Goal: Information Seeking & Learning: Learn about a topic

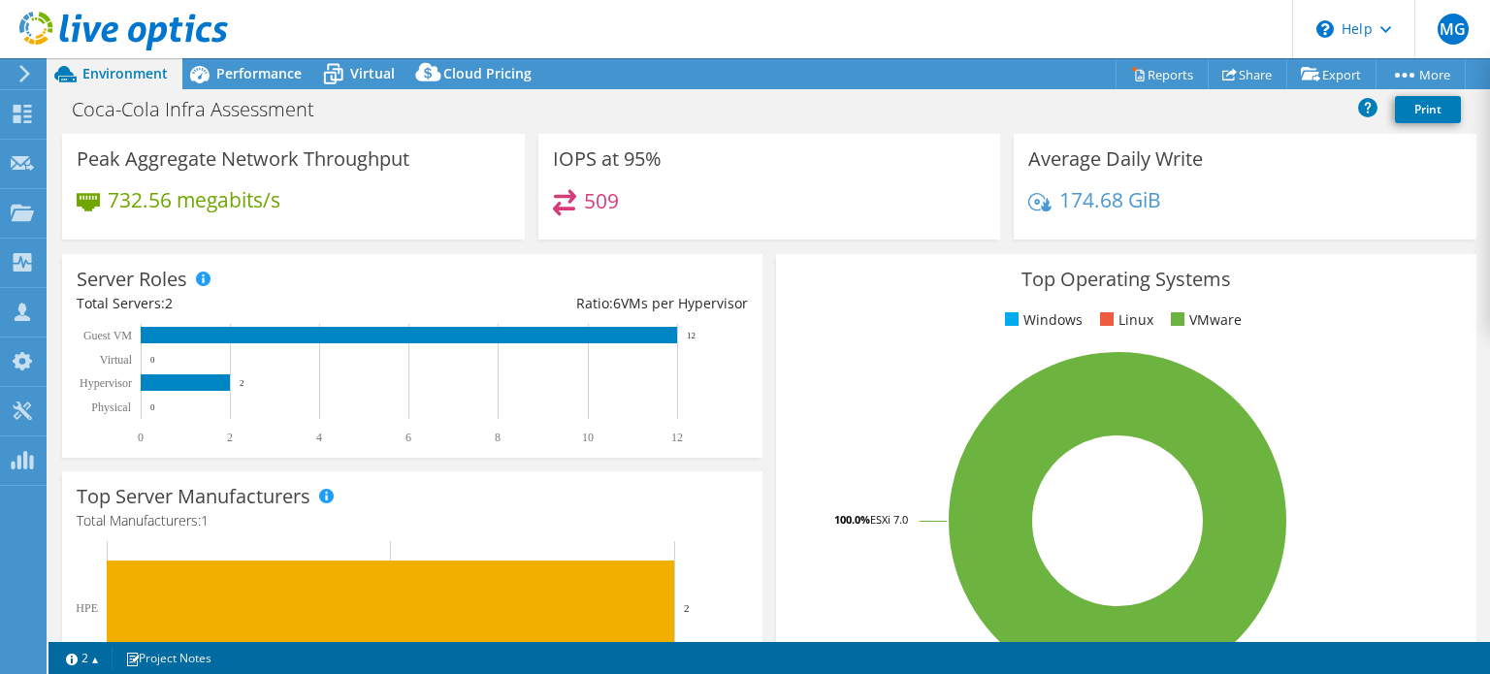
select select "USD"
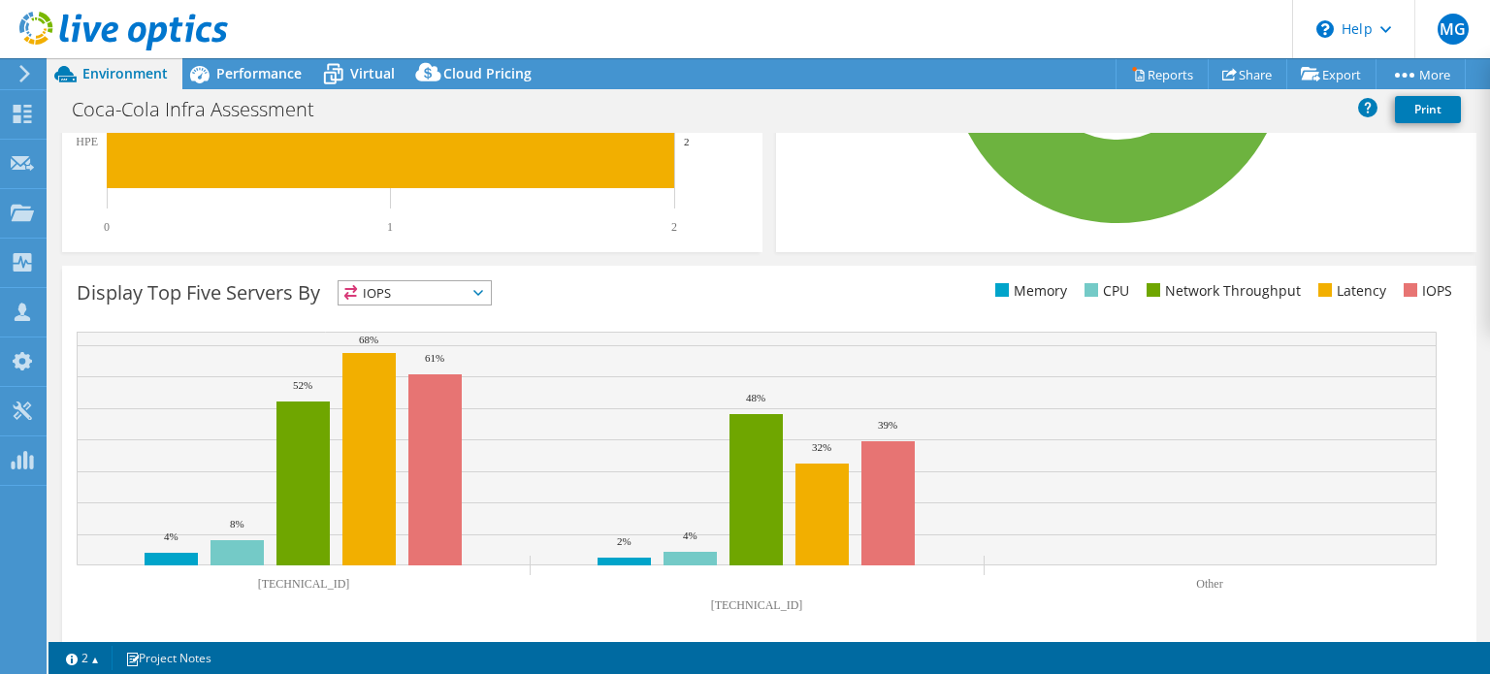
scroll to position [620, 0]
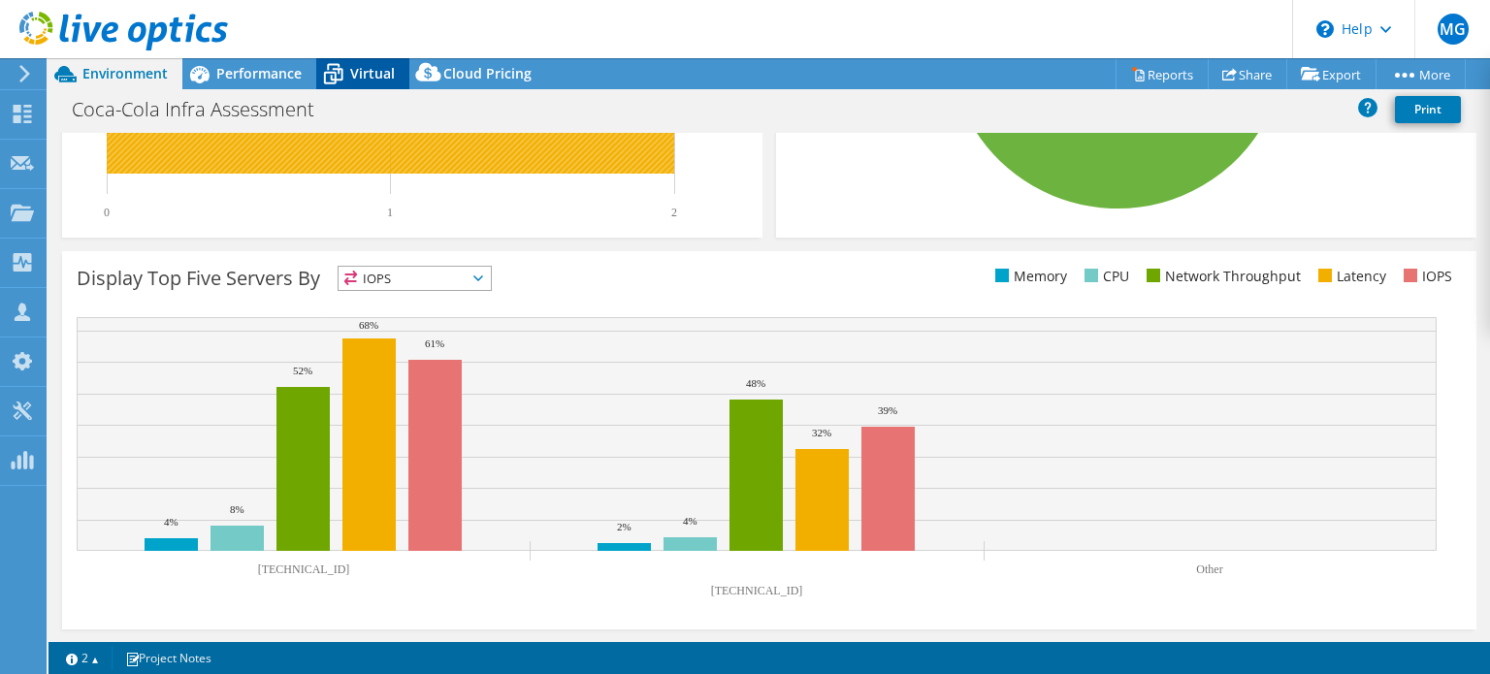
click at [344, 75] on icon at bounding box center [333, 74] width 34 height 34
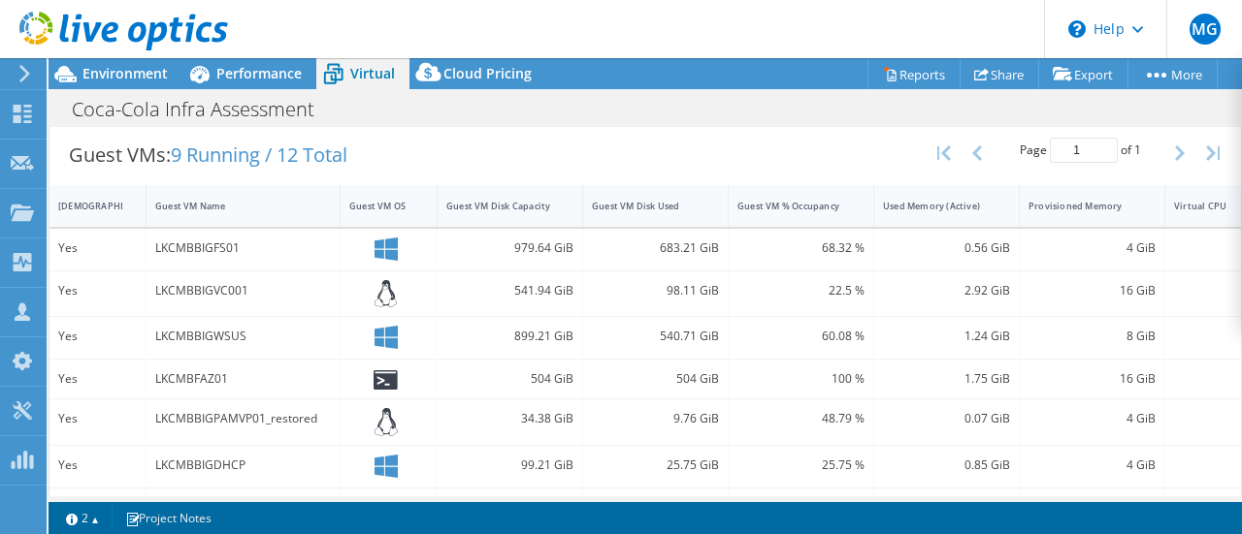
scroll to position [0, 0]
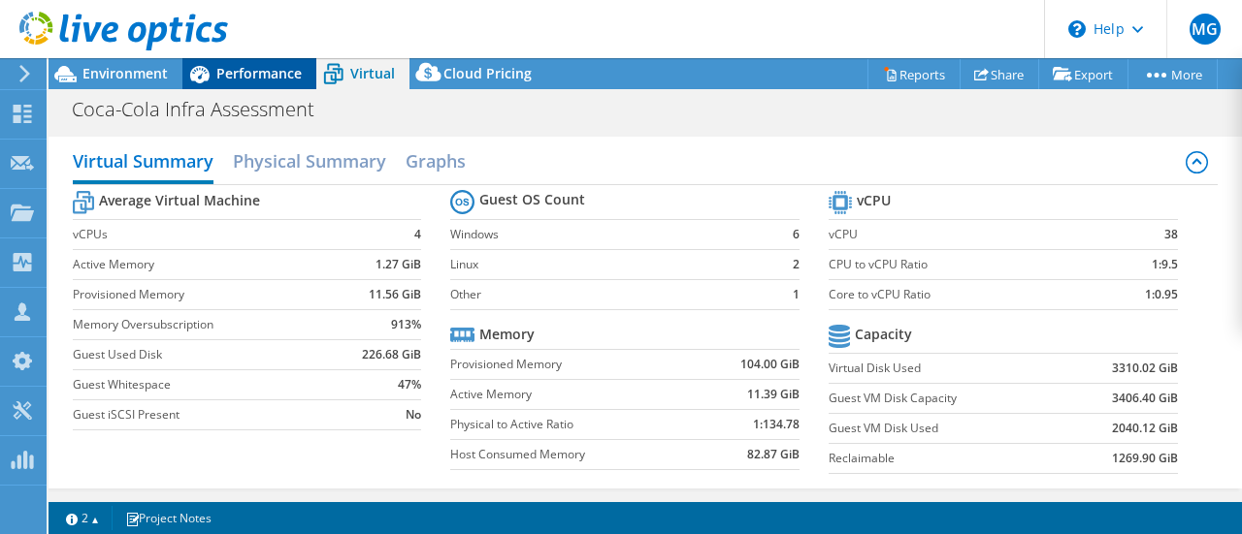
click at [220, 82] on span "Performance" at bounding box center [258, 73] width 85 height 18
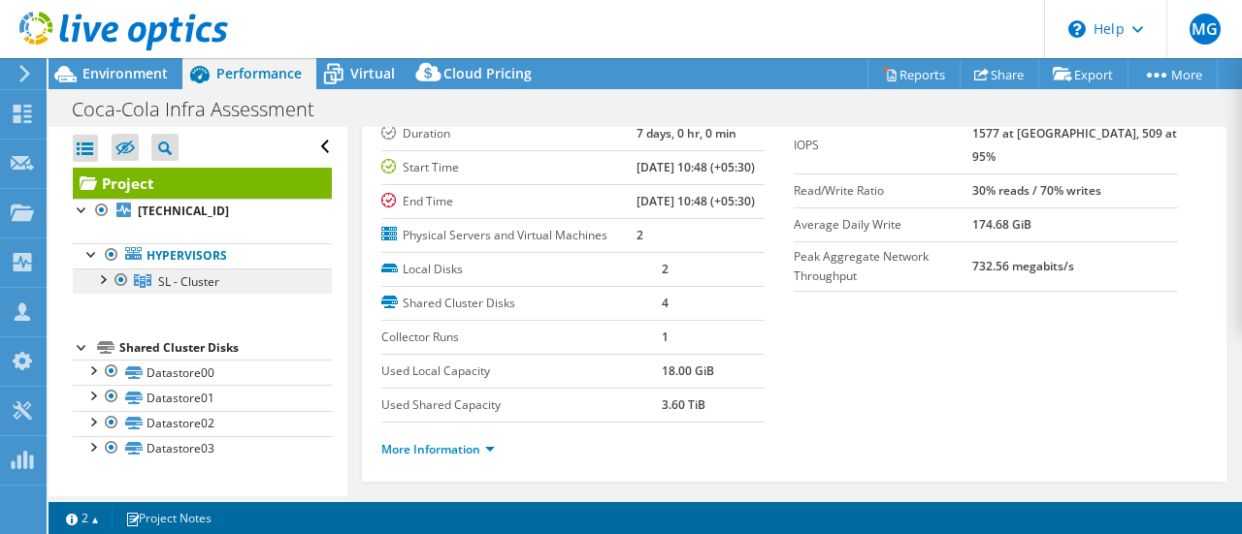
click at [211, 279] on span "SL - Cluster" at bounding box center [188, 282] width 61 height 16
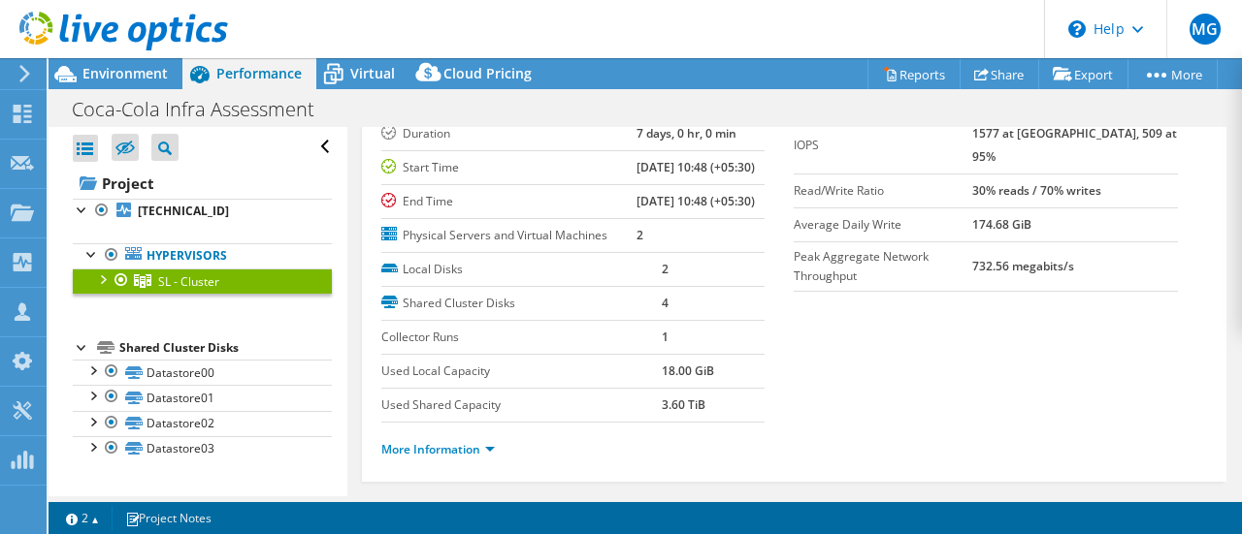
click at [98, 275] on div at bounding box center [101, 278] width 19 height 19
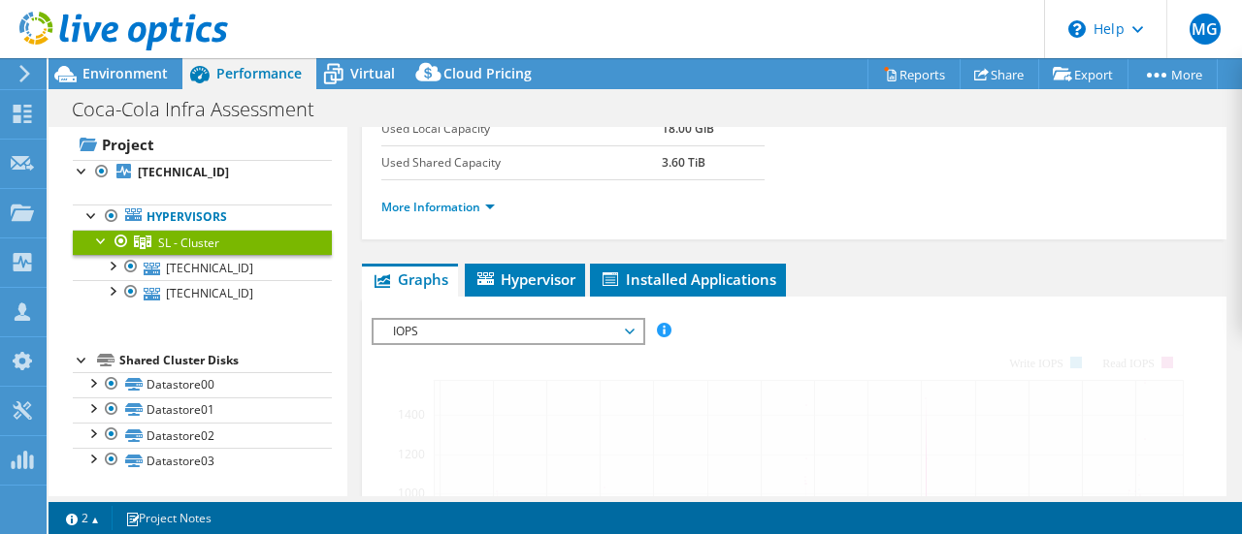
scroll to position [379, 0]
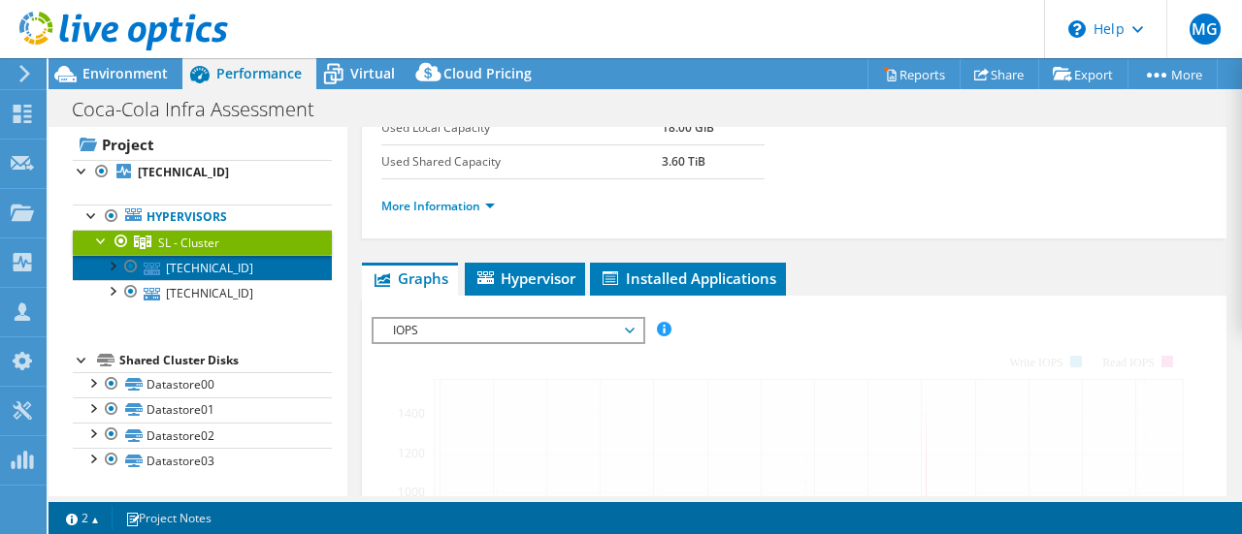
click at [167, 270] on link "[TECHNICAL_ID]" at bounding box center [202, 267] width 259 height 25
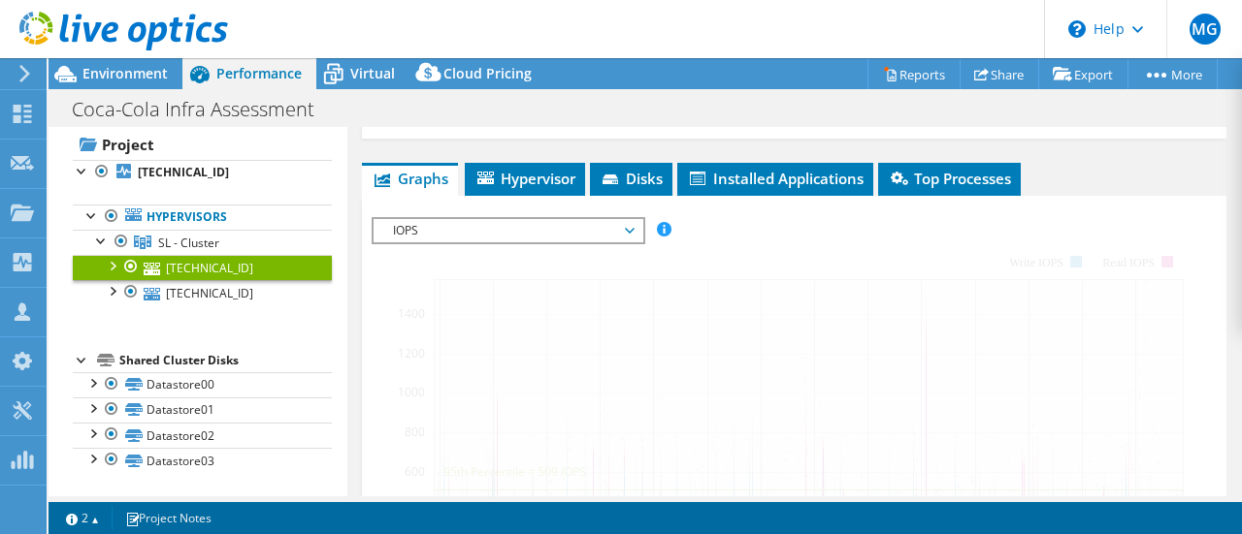
scroll to position [480, 0]
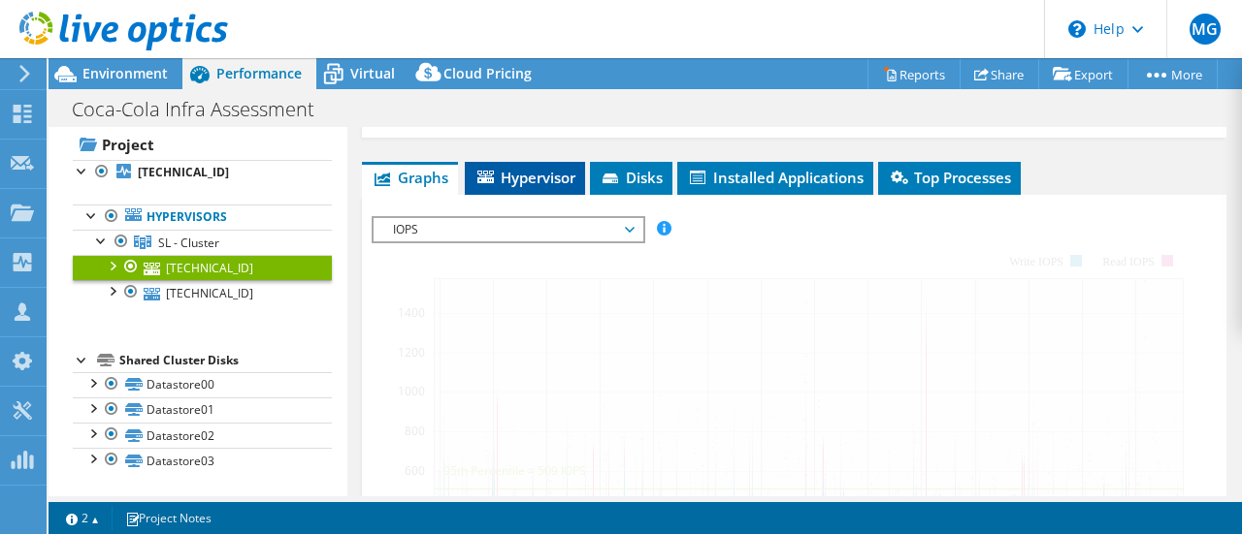
click at [500, 187] on span "Hypervisor" at bounding box center [524, 177] width 101 height 19
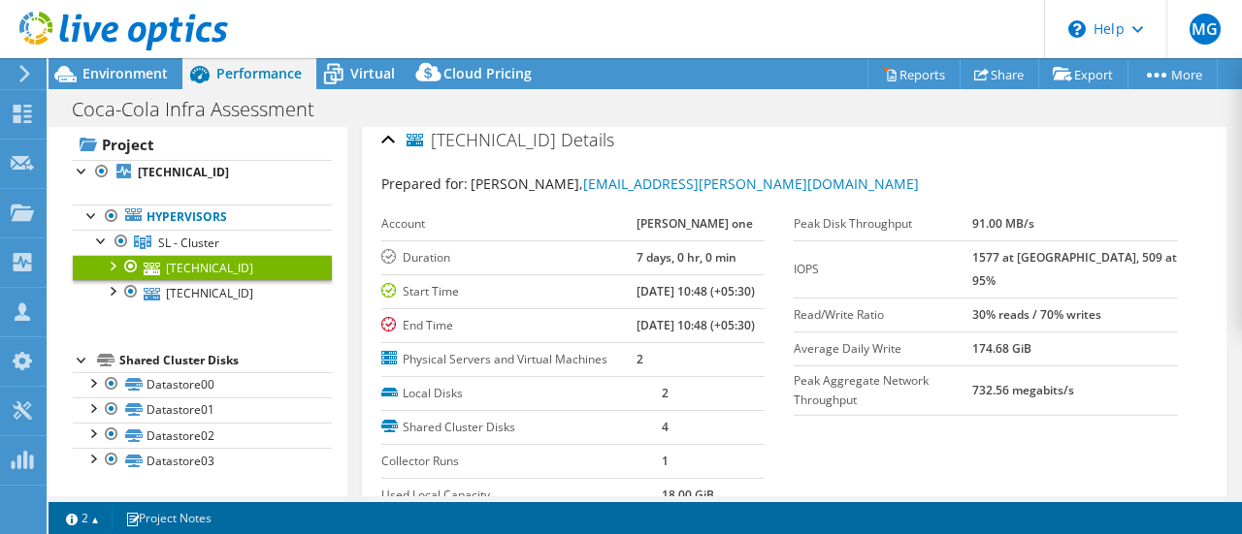
scroll to position [0, 0]
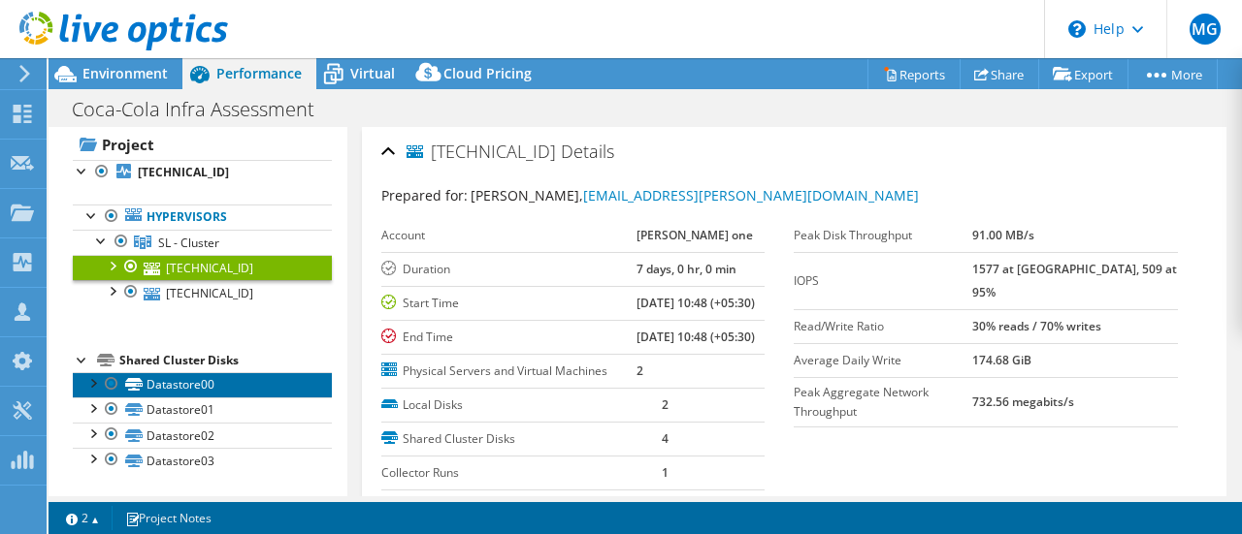
click at [183, 379] on link "Datastore00" at bounding box center [202, 384] width 259 height 25
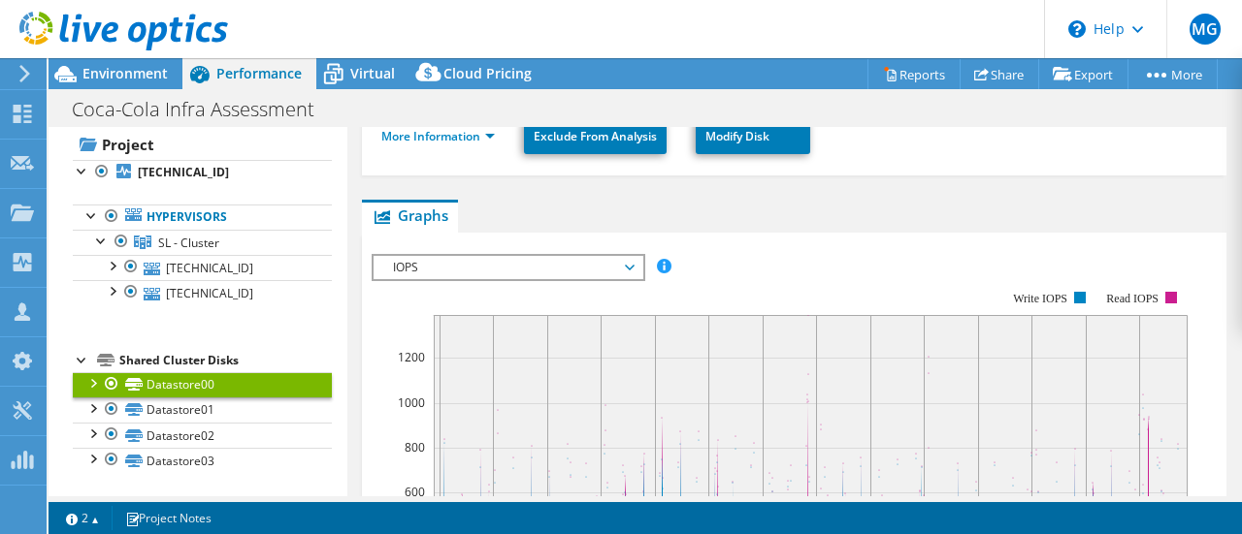
scroll to position [360, 0]
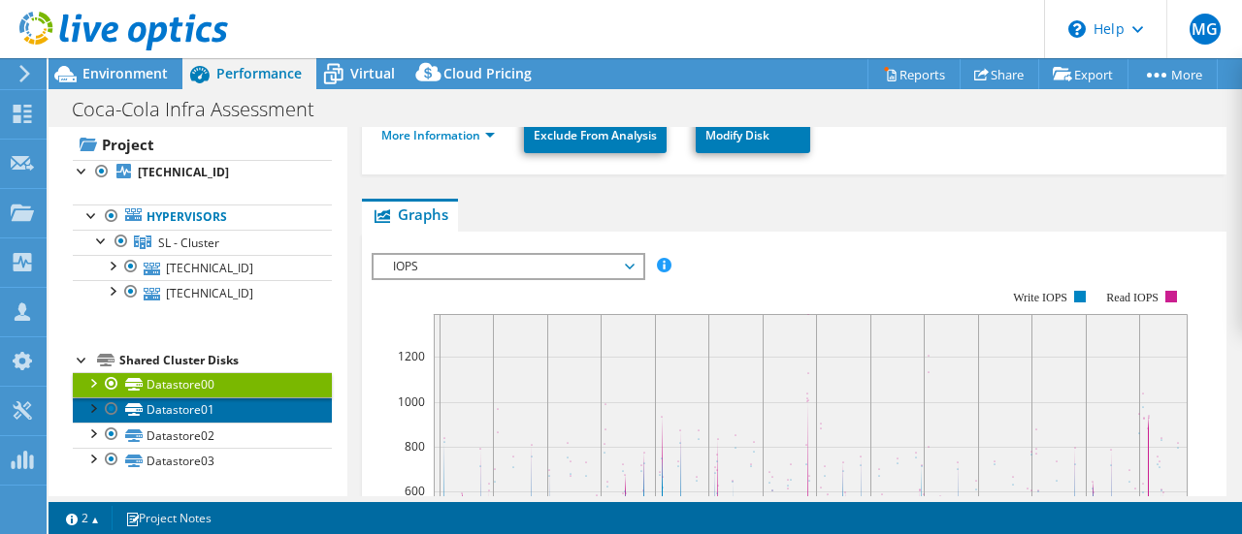
click at [170, 410] on link "Datastore01" at bounding box center [202, 410] width 259 height 25
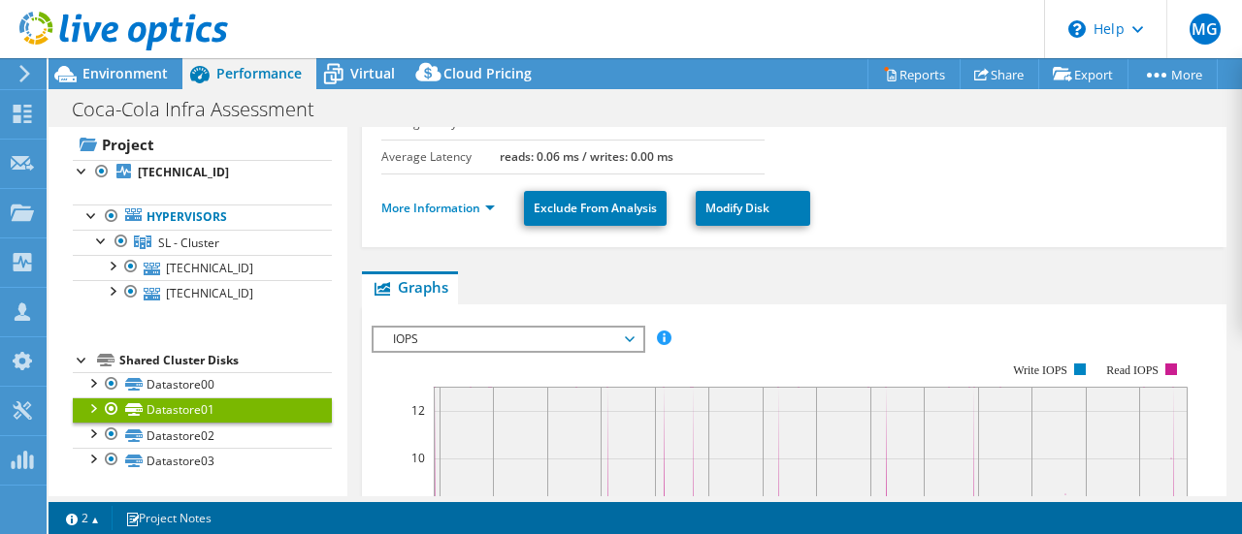
scroll to position [251, 0]
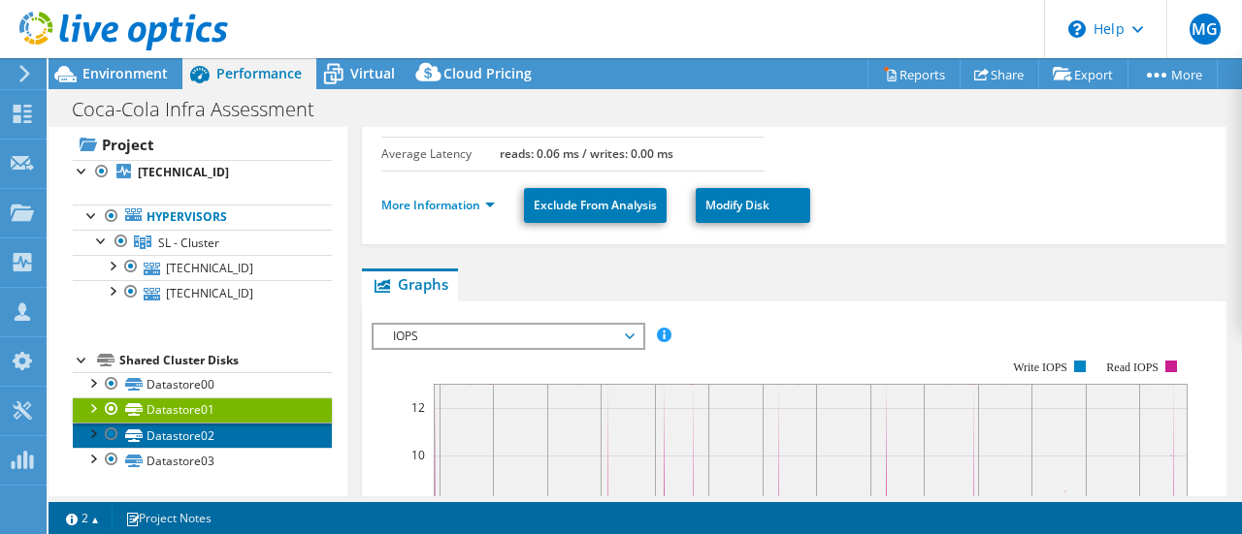
click at [134, 444] on link "Datastore02" at bounding box center [202, 435] width 259 height 25
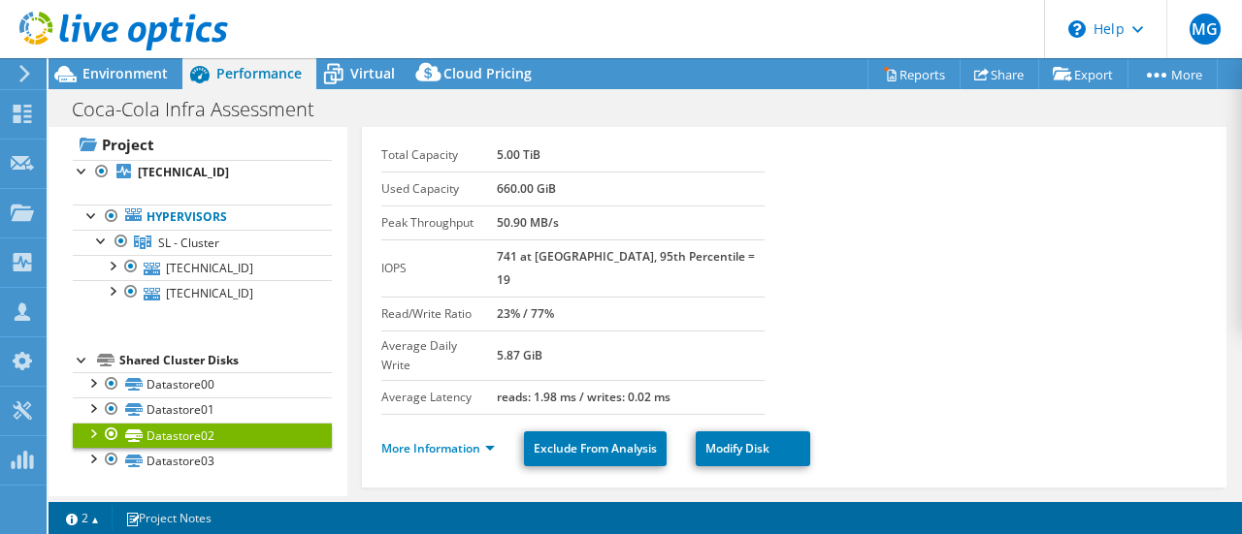
scroll to position [46, 0]
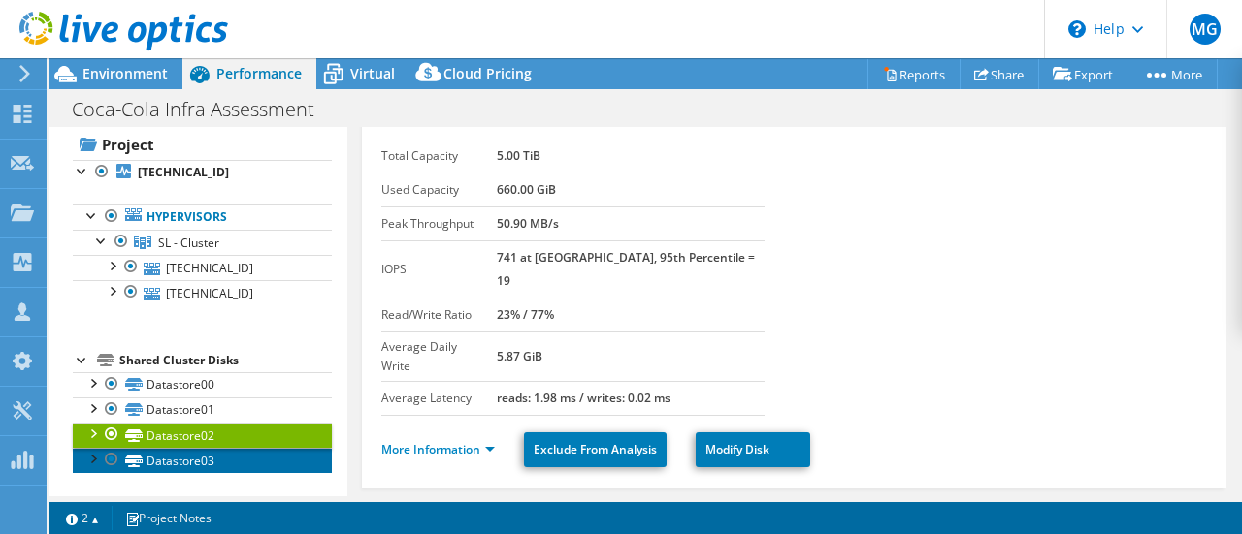
click at [159, 457] on link "Datastore03" at bounding box center [202, 460] width 259 height 25
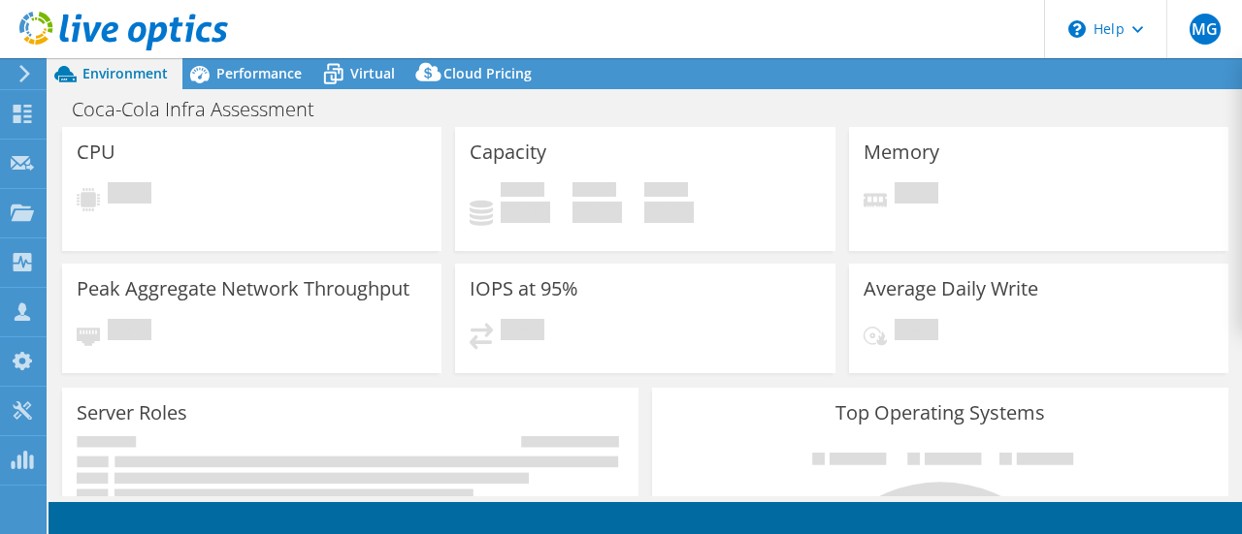
select select "USD"
